Goal: Task Accomplishment & Management: Use online tool/utility

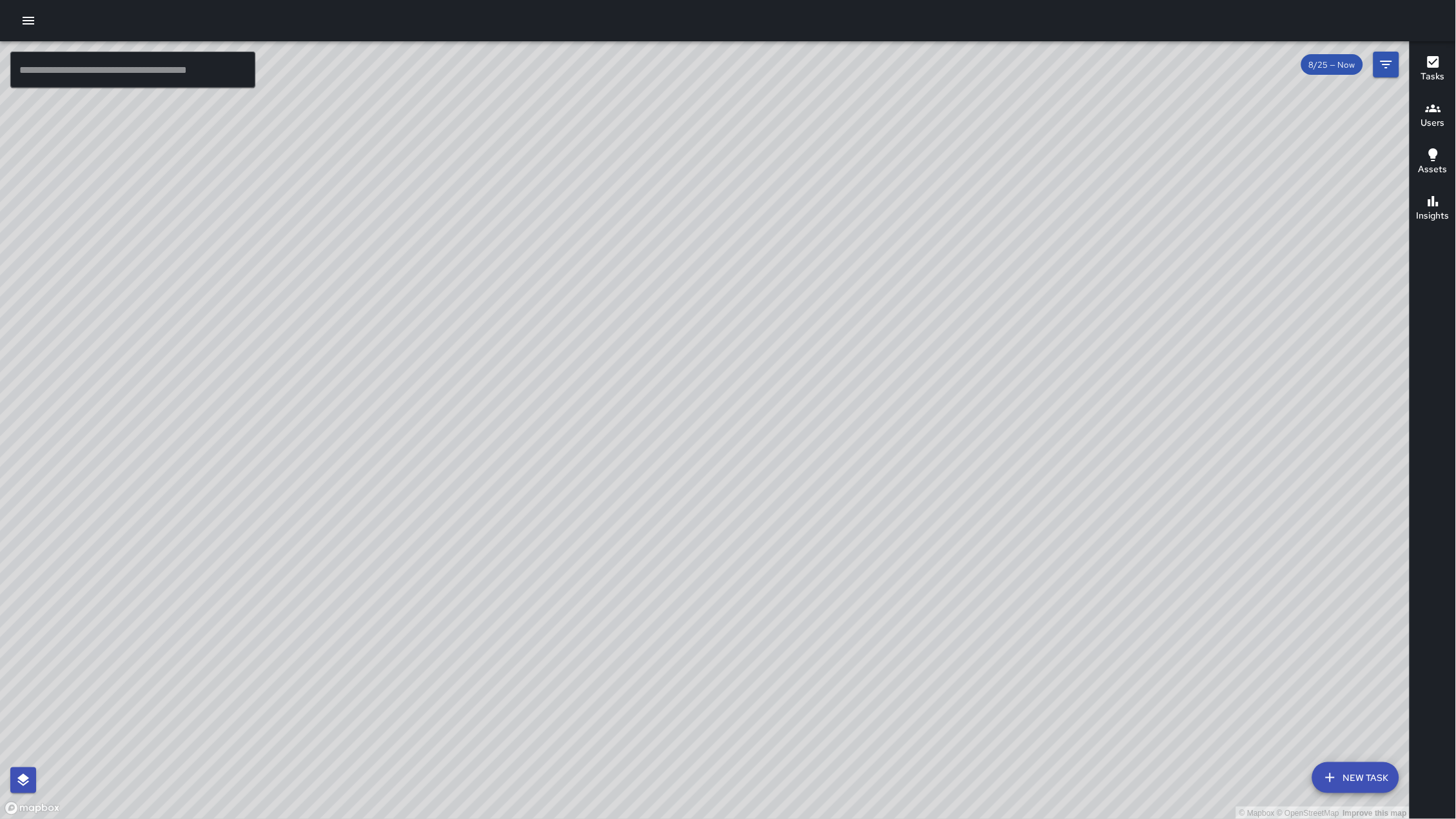
click at [101, 59] on input "text" at bounding box center [133, 70] width 245 height 36
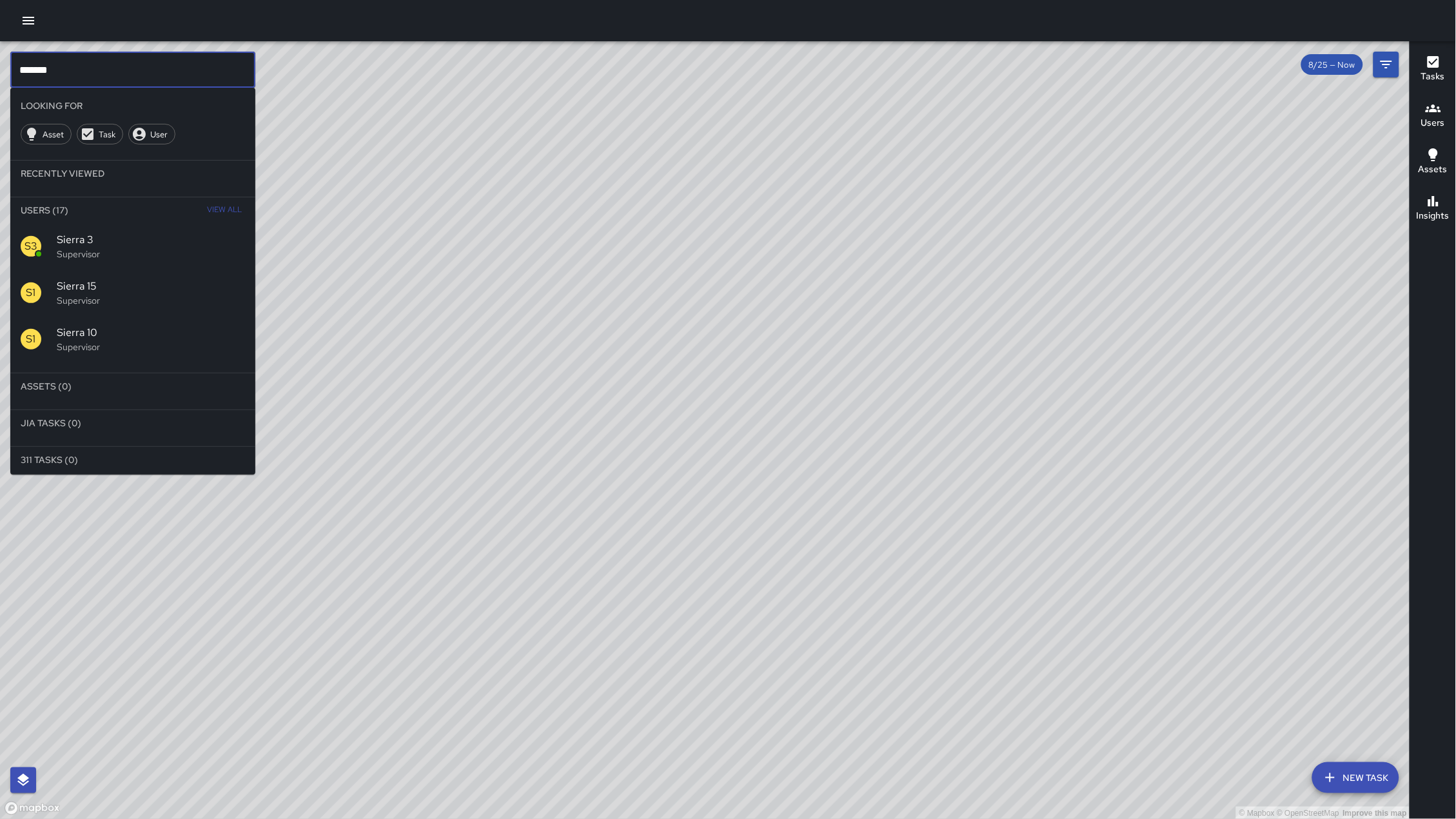
type input "******"
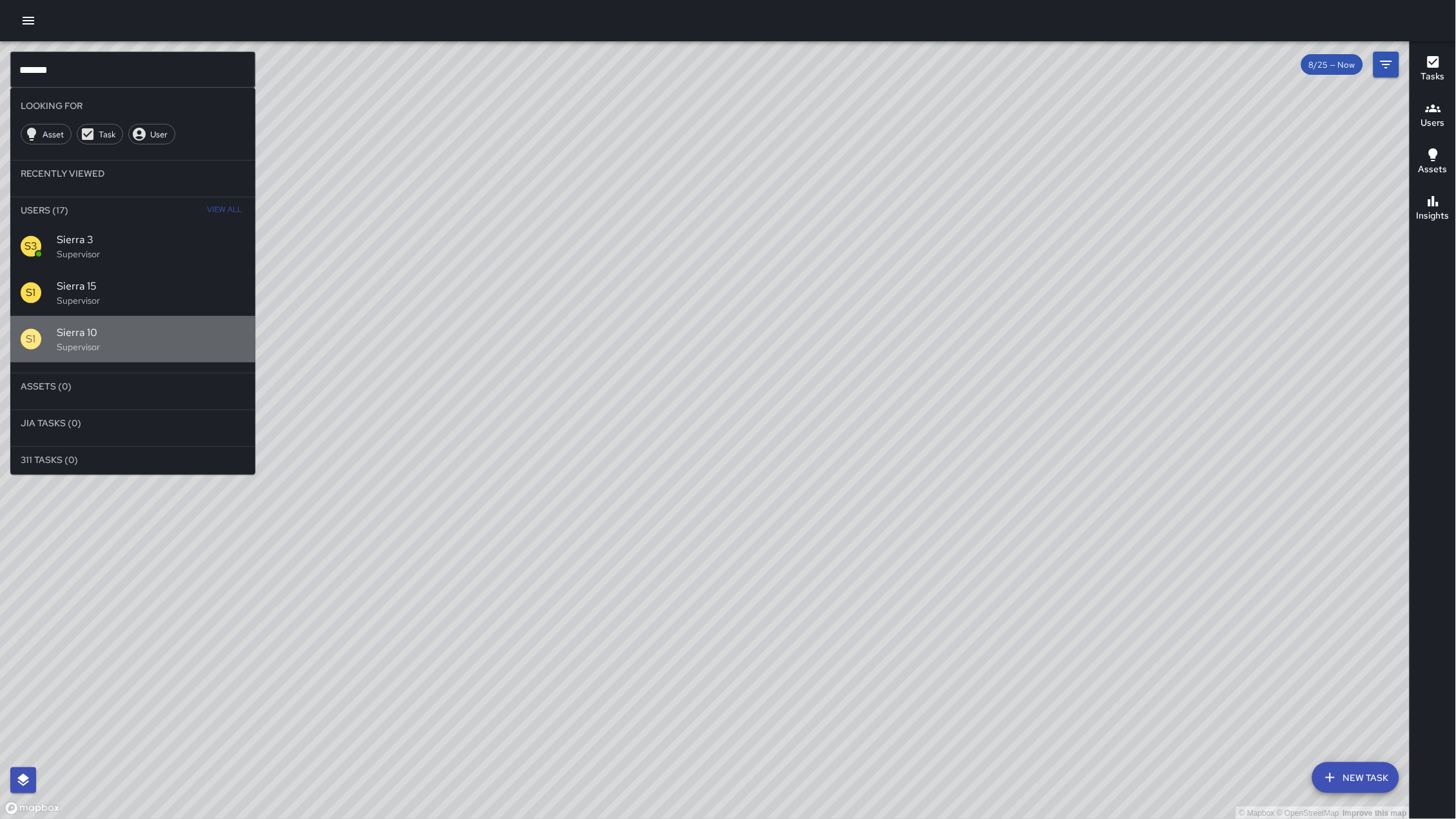
click at [117, 349] on p "Supervisor" at bounding box center [151, 346] width 189 height 13
click at [69, 333] on div "© Mapbox © OpenStreetMap Improve this map" at bounding box center [705, 430] width 1410 height 778
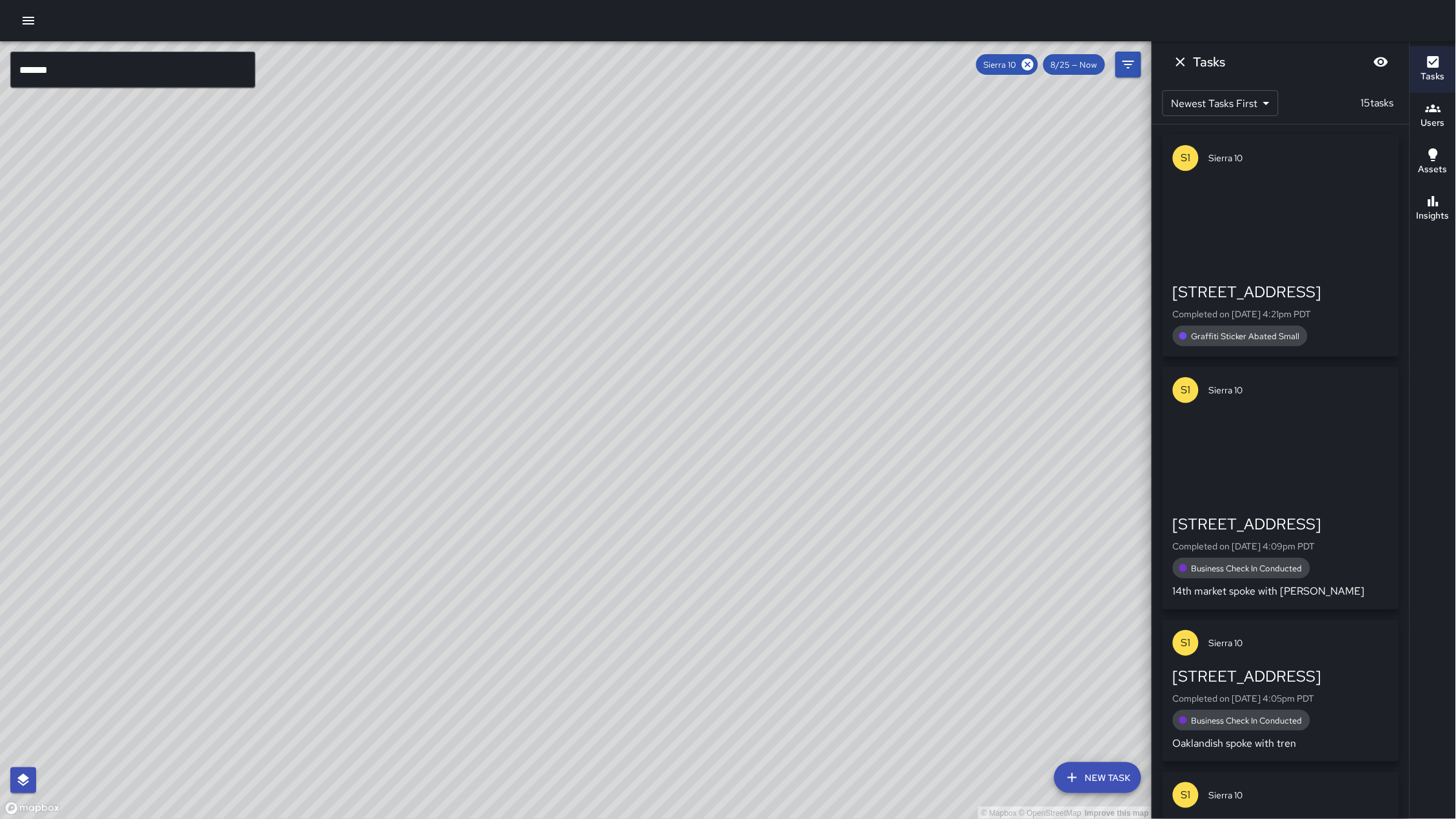
scroll to position [0, 1]
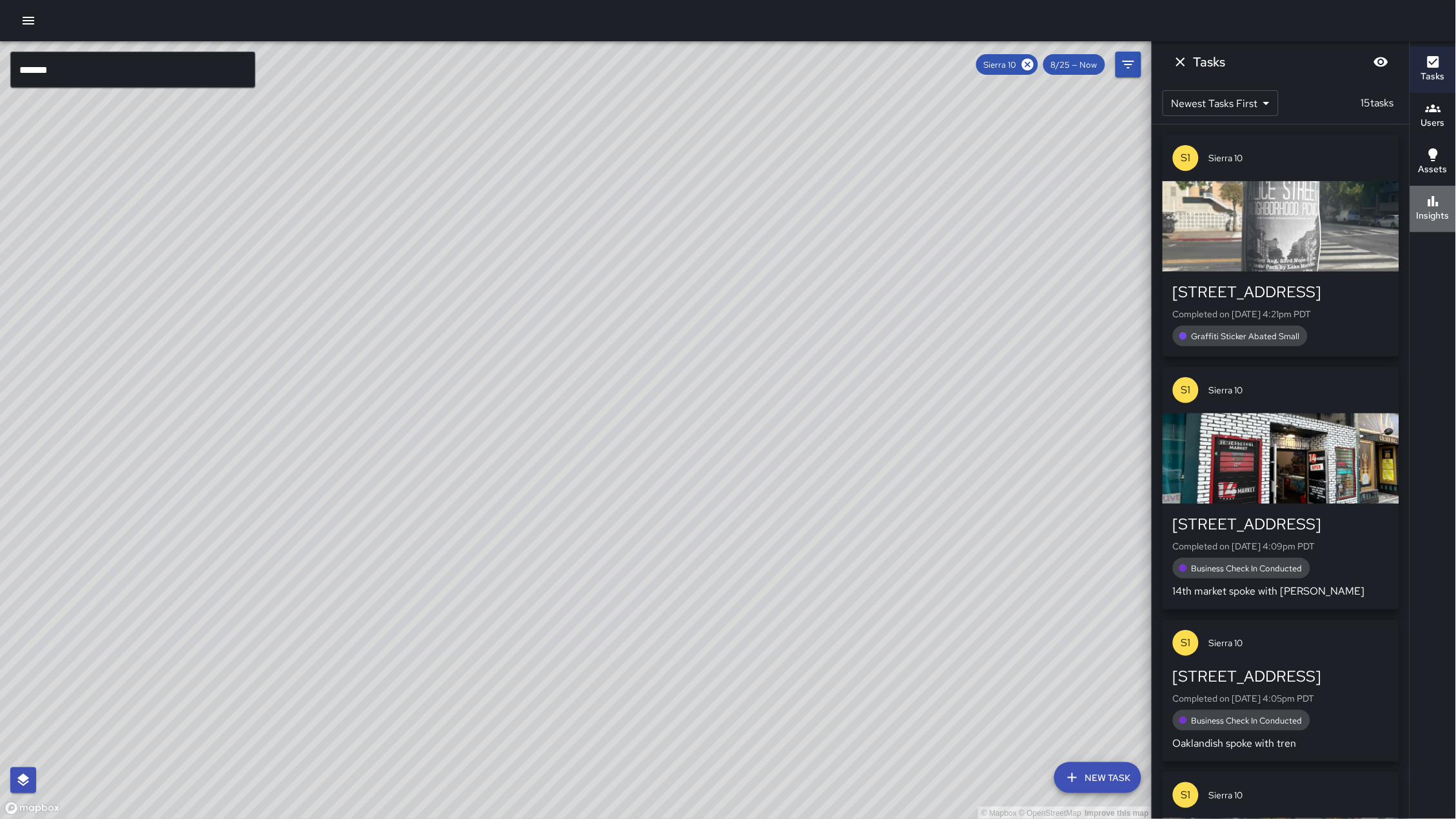
click at [1444, 227] on button "Insights" at bounding box center [1433, 209] width 46 height 47
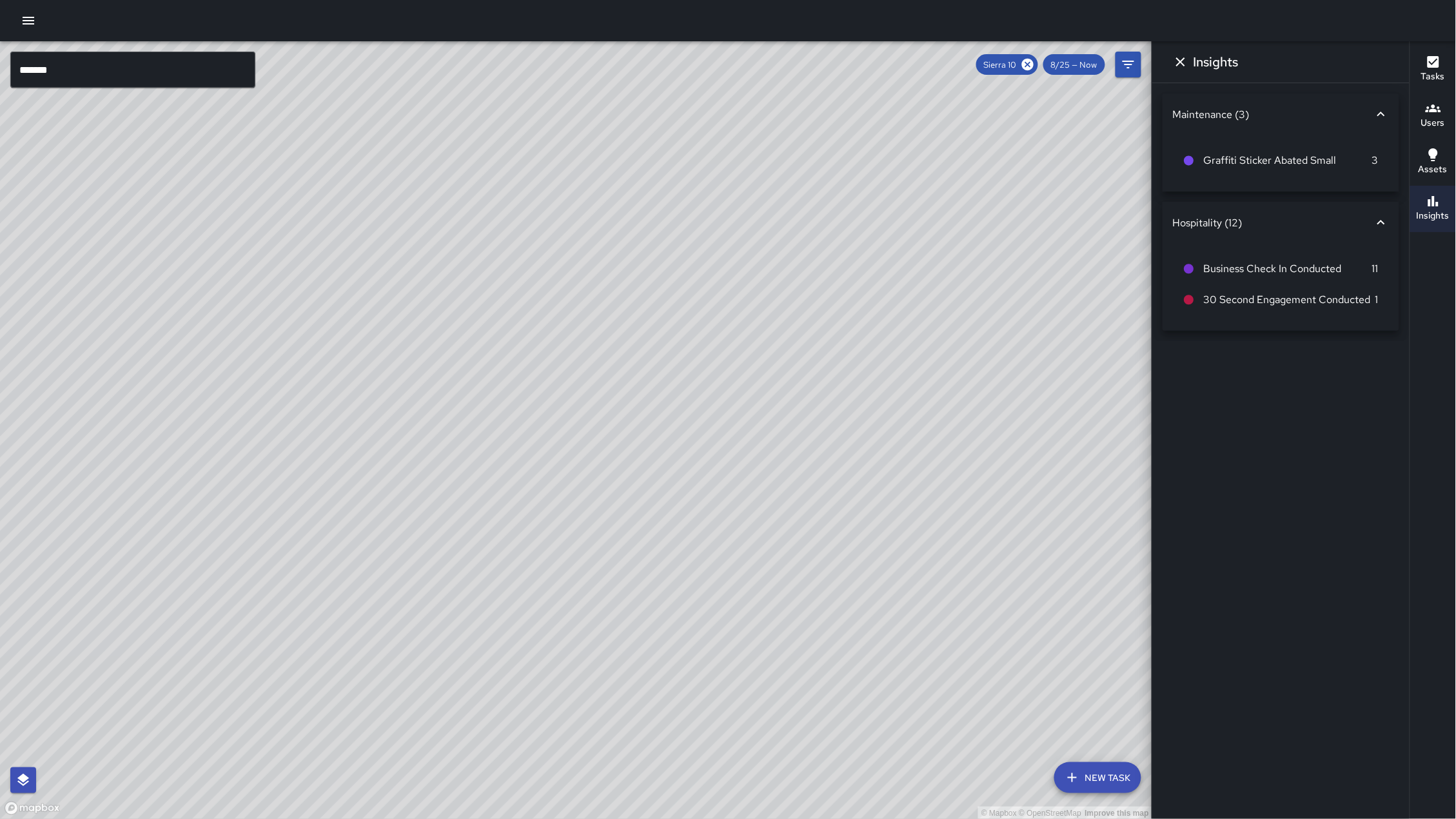
click at [1188, 62] on icon "Dismiss" at bounding box center [1181, 62] width 16 height 16
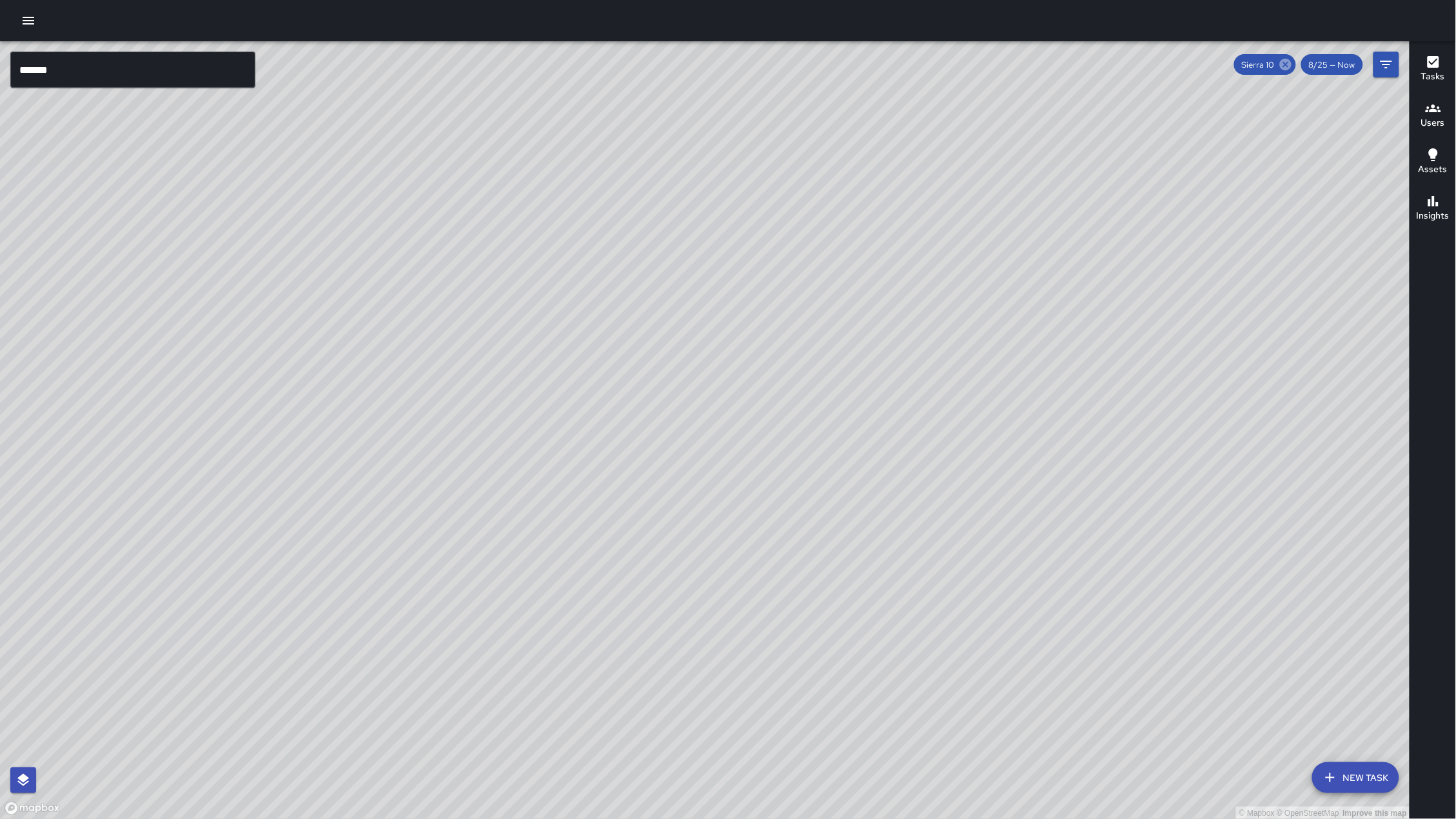
click at [1288, 62] on icon at bounding box center [1285, 64] width 11 height 11
click at [990, 484] on div "© Mapbox © OpenStreetMap Improve this map" at bounding box center [705, 430] width 1410 height 778
drag, startPoint x: 625, startPoint y: 492, endPoint x: 599, endPoint y: 489, distance: 26.2
click at [599, 489] on div "© Mapbox © OpenStreetMap Improve this map" at bounding box center [705, 430] width 1410 height 778
drag, startPoint x: 672, startPoint y: 450, endPoint x: 467, endPoint y: 496, distance: 210.1
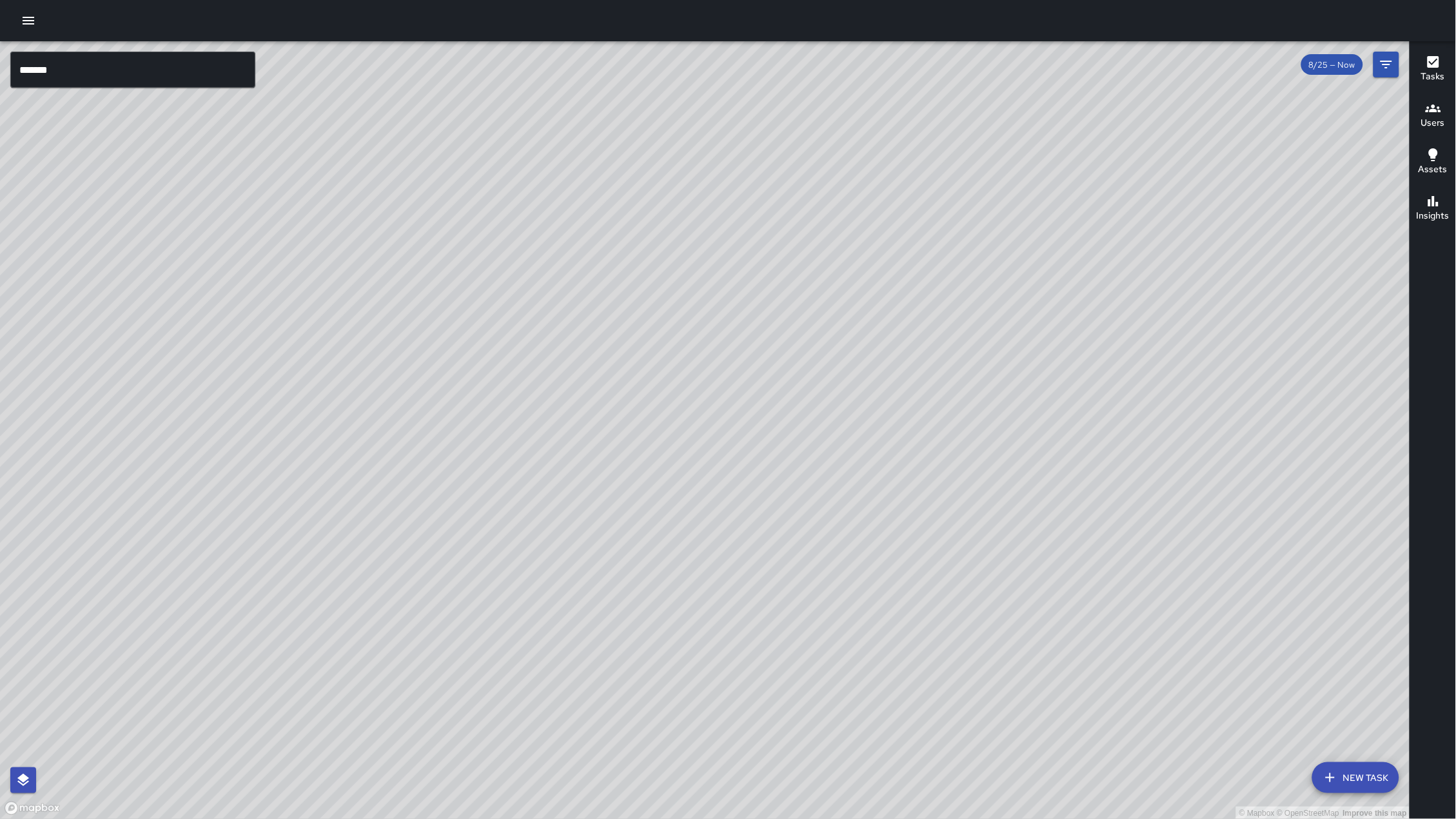
click at [467, 496] on div "© Mapbox © OpenStreetMap Improve this map" at bounding box center [705, 430] width 1410 height 778
drag, startPoint x: 810, startPoint y: 290, endPoint x: 0, endPoint y: 818, distance: 966.9
click at [0, 818] on div "© Mapbox © OpenStreetMap Improve this map" at bounding box center [705, 430] width 1410 height 778
drag, startPoint x: 992, startPoint y: 465, endPoint x: 503, endPoint y: 361, distance: 499.9
click at [821, 519] on div "© Mapbox © OpenStreetMap Improve this map" at bounding box center [705, 430] width 1410 height 778
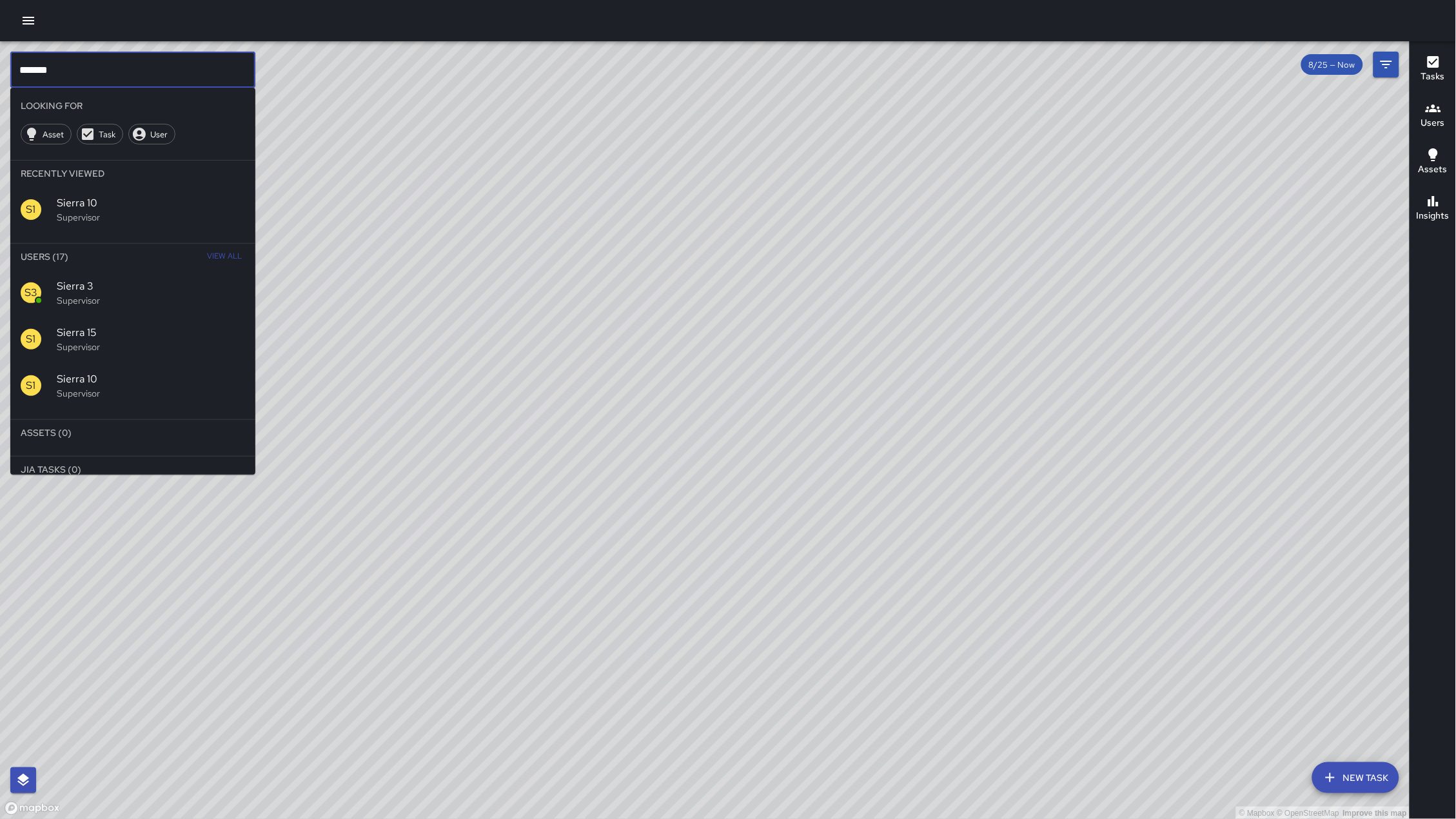
click at [112, 73] on input "******" at bounding box center [133, 70] width 245 height 36
click at [113, 73] on input "******" at bounding box center [133, 70] width 245 height 36
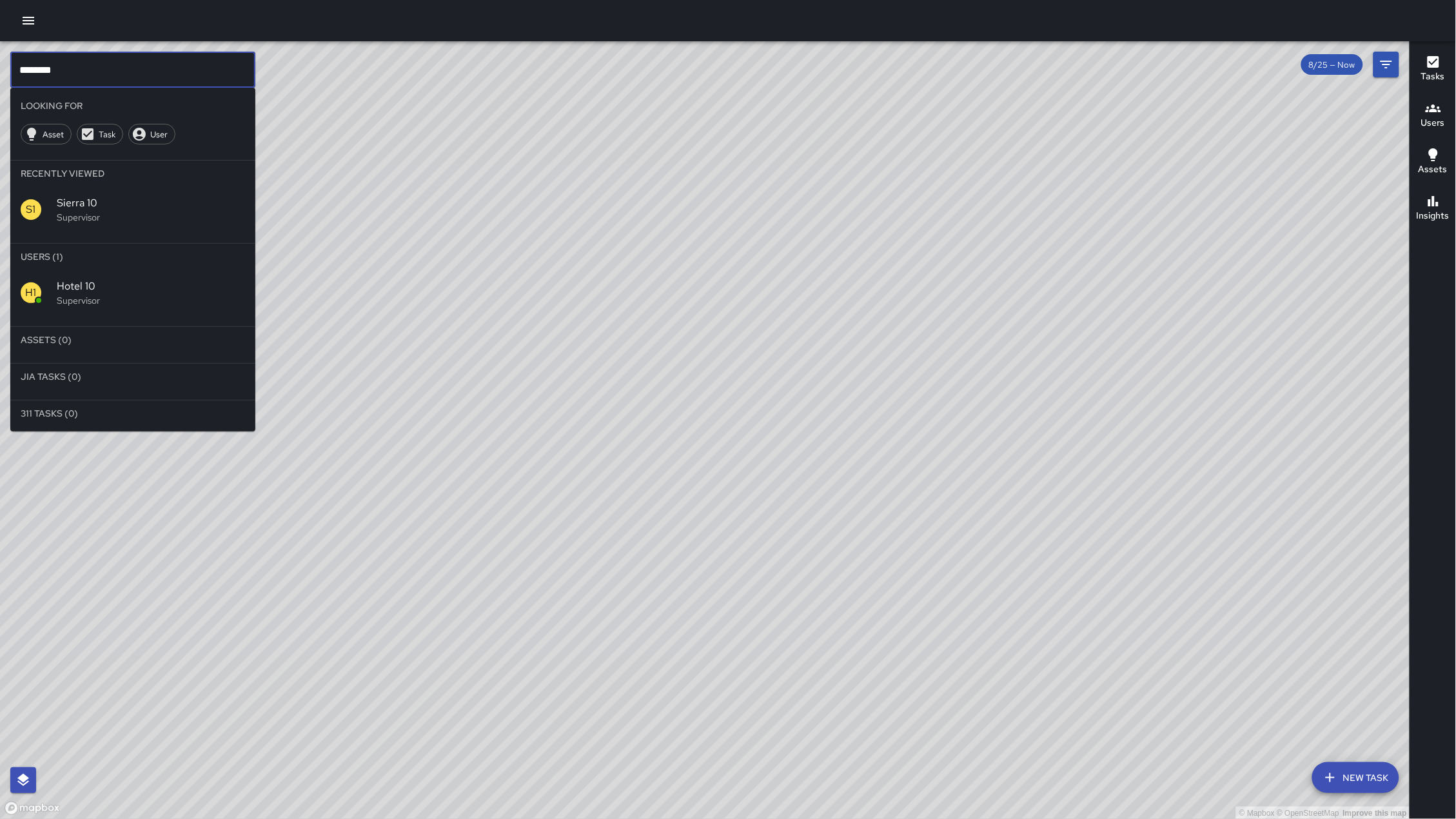
type input "********"
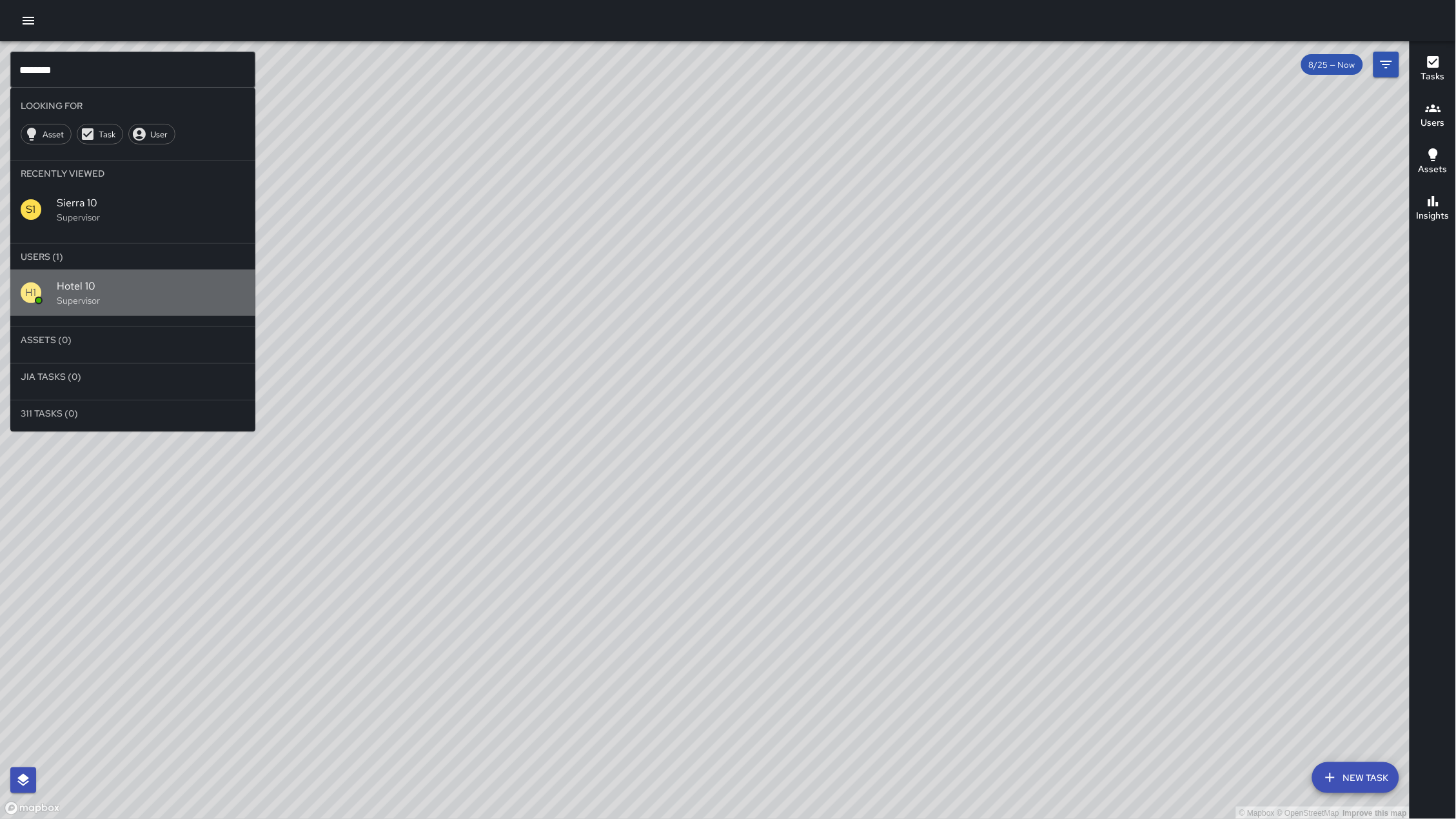
click at [61, 298] on p "Supervisor" at bounding box center [151, 301] width 189 height 13
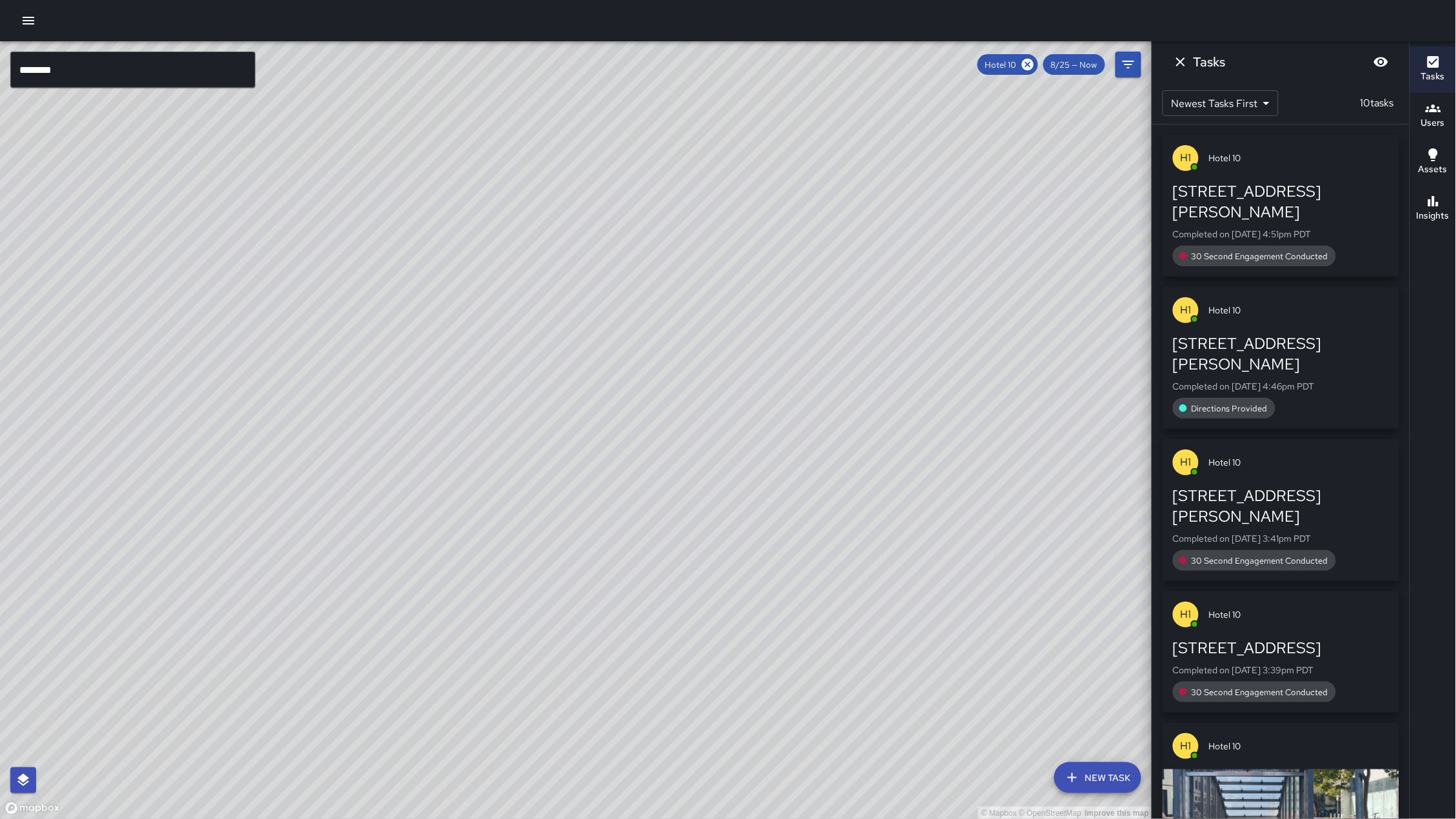
drag, startPoint x: 732, startPoint y: 271, endPoint x: 368, endPoint y: 410, distance: 389.6
click at [331, 406] on div "© Mapbox © OpenStreetMap Improve this map" at bounding box center [576, 430] width 1152 height 778
